Goal: Download file/media

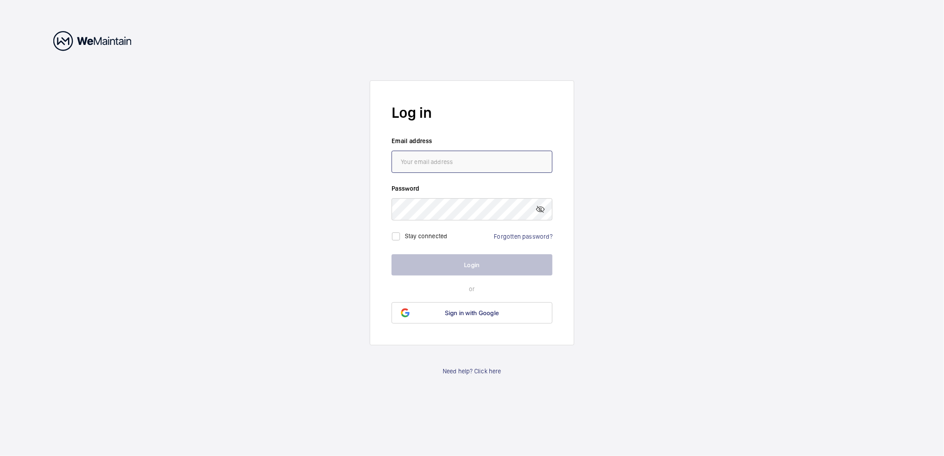
type input "[PERSON_NAME][EMAIL_ADDRESS][DOMAIN_NAME]"
click at [470, 268] on button "Login" at bounding box center [471, 264] width 161 height 21
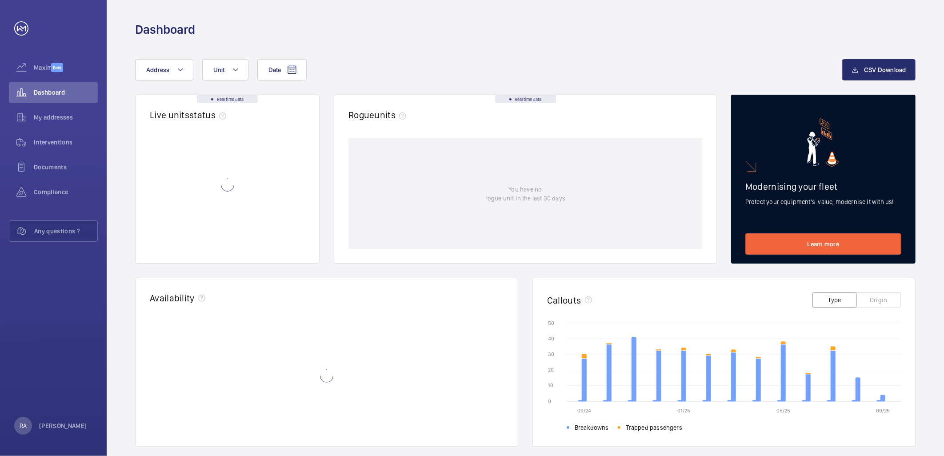
click at [470, 268] on div "Real time data Live units status﻿ Real time data Rogue units You have no rogue …" at bounding box center [525, 362] width 780 height 535
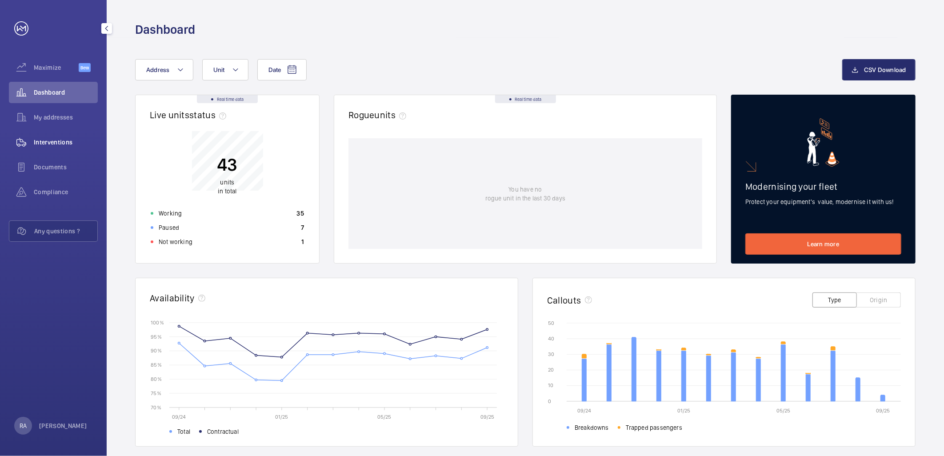
click at [69, 140] on span "Interventions" at bounding box center [66, 142] width 64 height 9
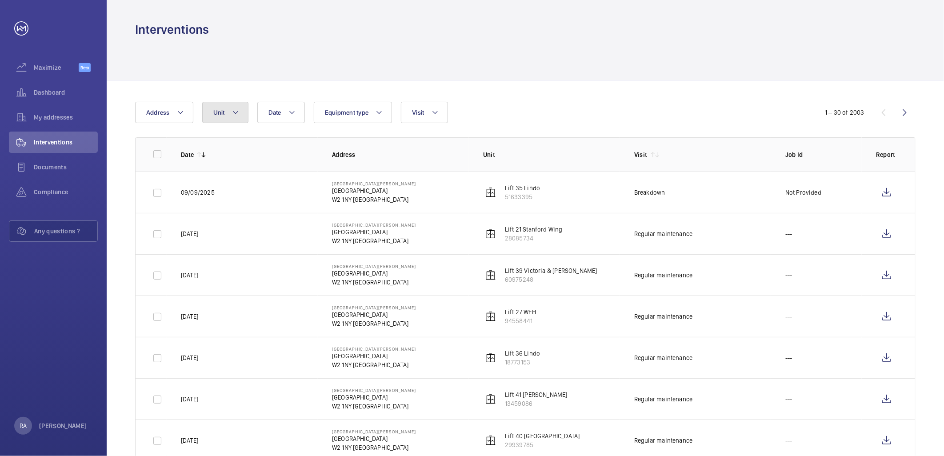
click at [241, 113] on button "Unit" at bounding box center [225, 112] width 46 height 21
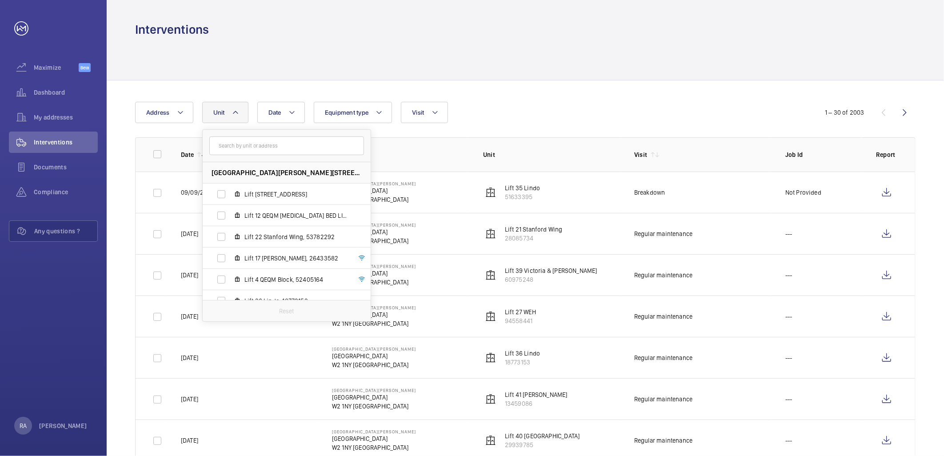
click at [233, 143] on input "text" at bounding box center [286, 145] width 155 height 19
type input "lift 23"
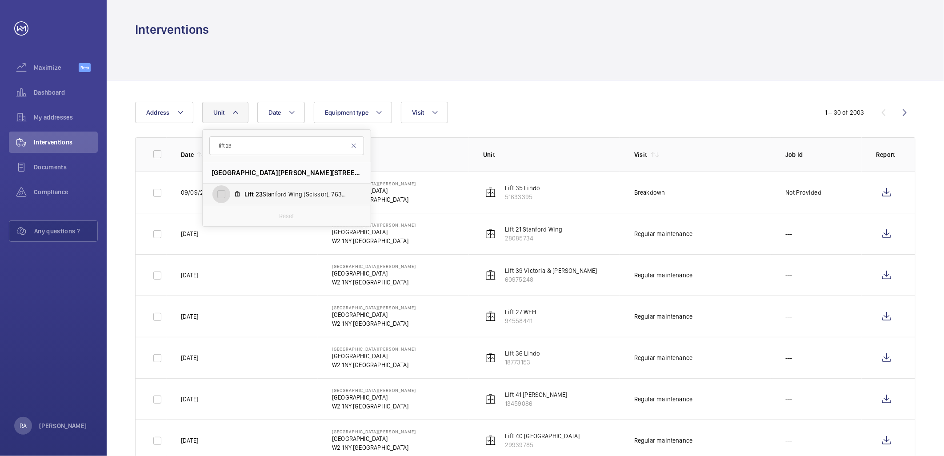
click at [219, 195] on input "Lift 23 Stanford Wing (Scissor), 76317553" at bounding box center [221, 194] width 18 height 18
checkbox input "true"
click at [673, 99] on div "Date Address [STREET_ADDRESS][PERSON_NAME] Lift 23 [GEOGRAPHIC_DATA] (Scissor),…" at bounding box center [525, 322] width 837 height 485
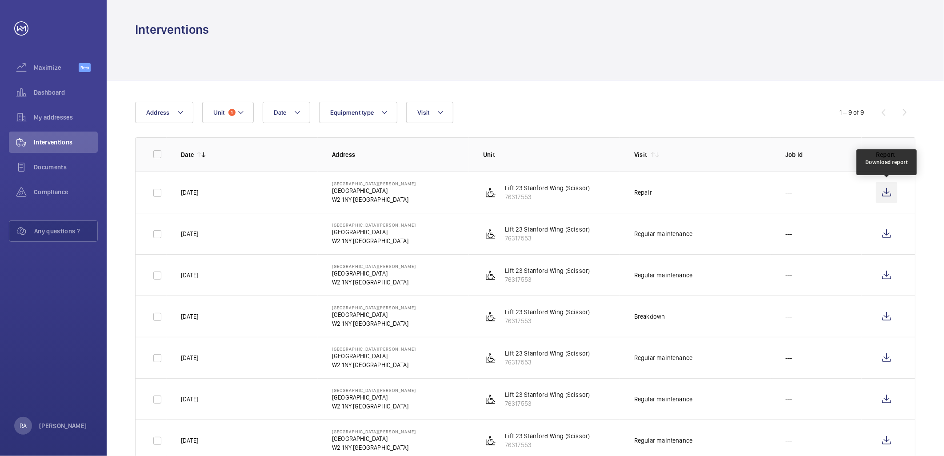
click at [888, 196] on wm-front-icon-button at bounding box center [886, 192] width 21 height 21
click at [38, 89] on span "Dashboard" at bounding box center [66, 92] width 64 height 9
